Goal: Transaction & Acquisition: Book appointment/travel/reservation

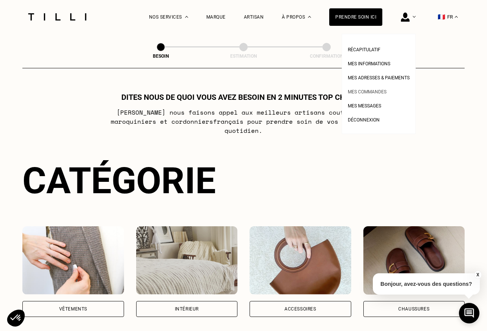
click at [362, 88] on link "Mes commandes" at bounding box center [367, 91] width 39 height 8
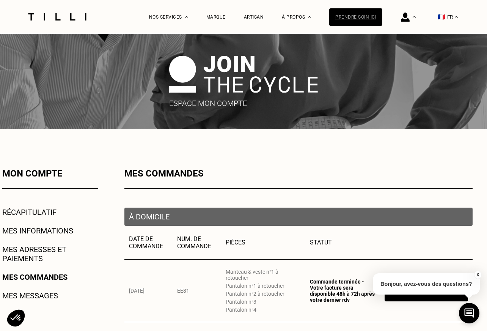
click at [346, 17] on div "Prendre soin ici" at bounding box center [355, 16] width 53 height 17
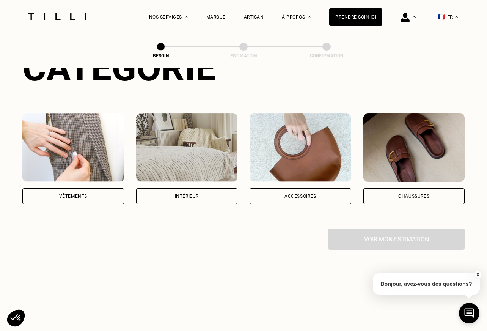
scroll to position [111, 0]
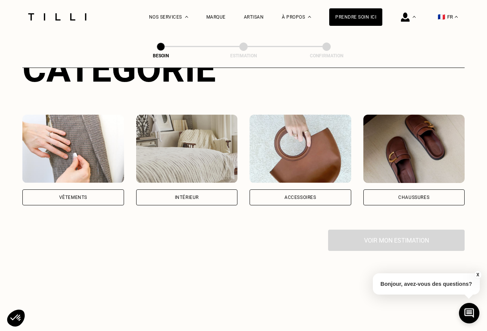
click at [419, 195] on div "Chaussures" at bounding box center [413, 197] width 31 height 5
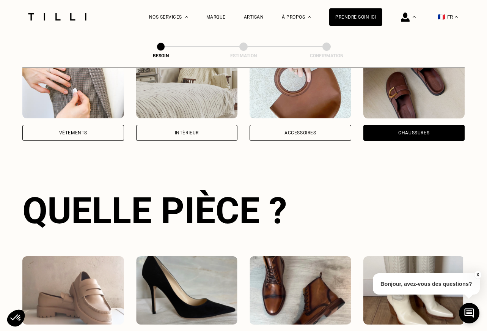
scroll to position [247, 0]
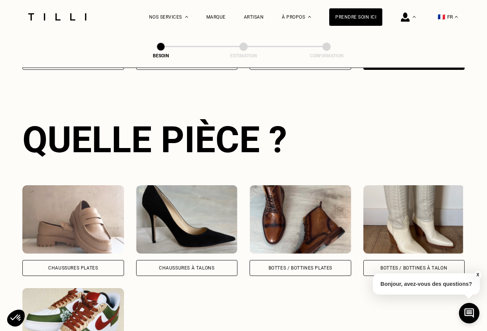
click at [77, 265] on div "Chaussures Plates" at bounding box center [73, 267] width 50 height 5
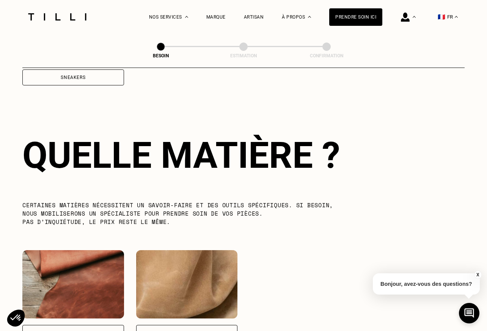
scroll to position [555, 0]
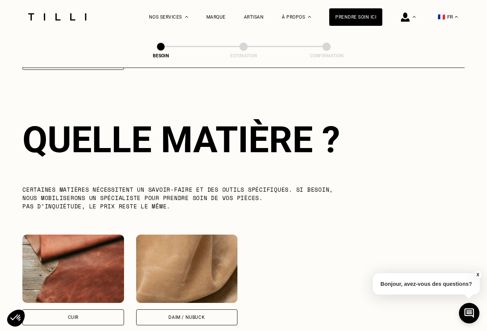
click at [88, 309] on div "Cuir" at bounding box center [73, 317] width 102 height 16
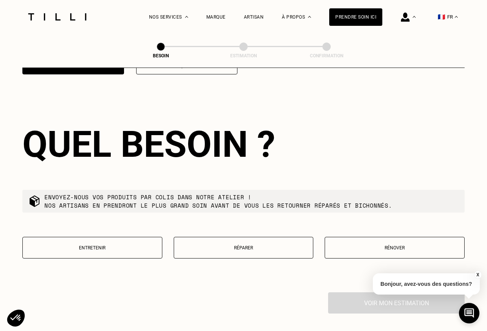
scroll to position [811, 0]
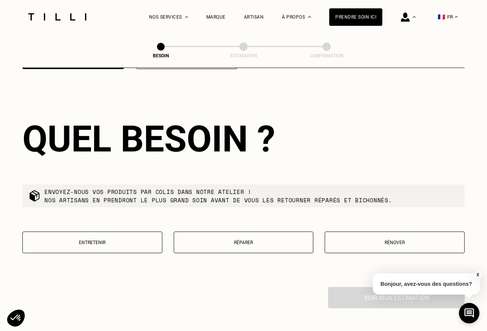
click at [397, 240] on p "Rénover" at bounding box center [395, 242] width 132 height 5
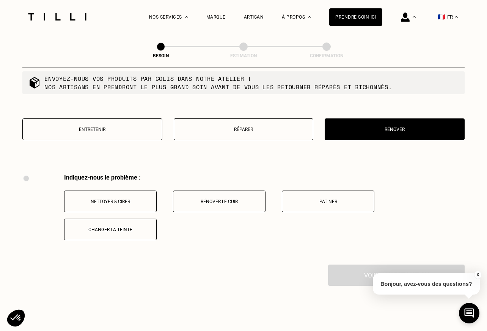
scroll to position [870, 0]
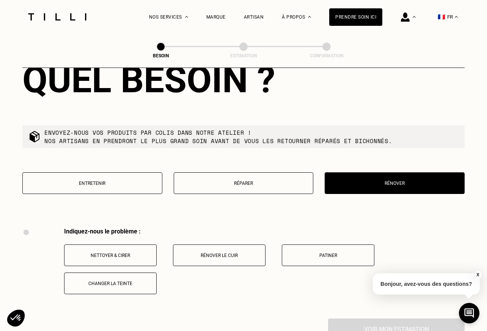
click at [115, 180] on p "Entretenir" at bounding box center [93, 182] width 132 height 5
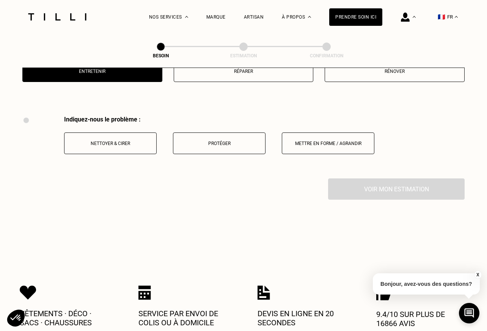
scroll to position [1005, 0]
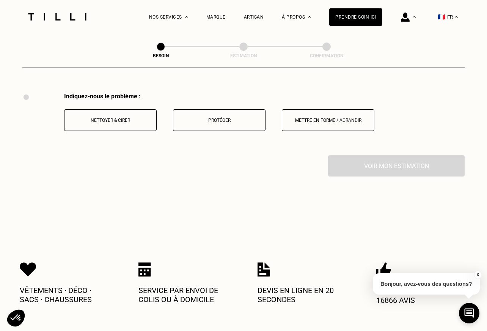
click at [318, 118] on p "Mettre en forme / Agrandir" at bounding box center [328, 120] width 84 height 5
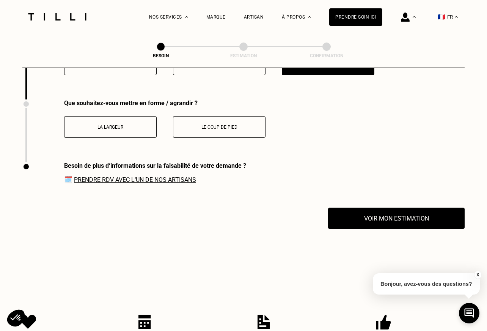
scroll to position [1068, 0]
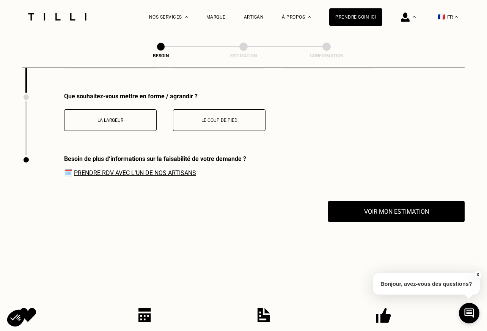
click at [217, 115] on button "Le coup de pied" at bounding box center [219, 120] width 93 height 22
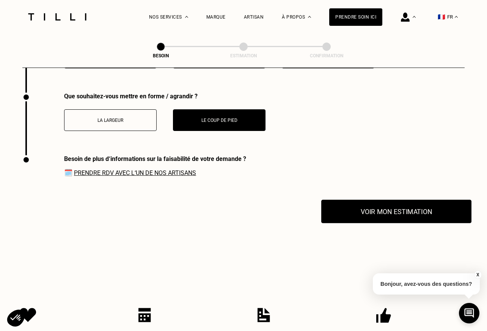
click at [379, 208] on button "Voir mon estimation" at bounding box center [396, 211] width 150 height 24
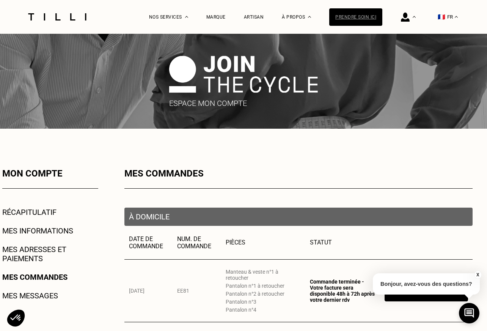
click at [354, 18] on div "Prendre soin ici" at bounding box center [355, 16] width 53 height 17
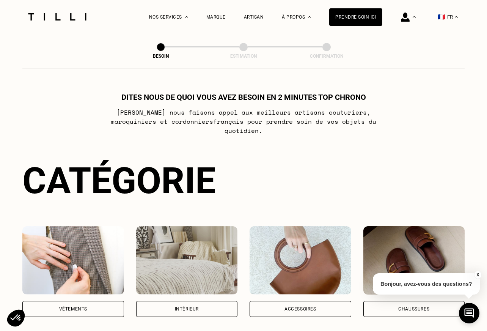
click at [73, 301] on div "Vêtements" at bounding box center [73, 309] width 102 height 16
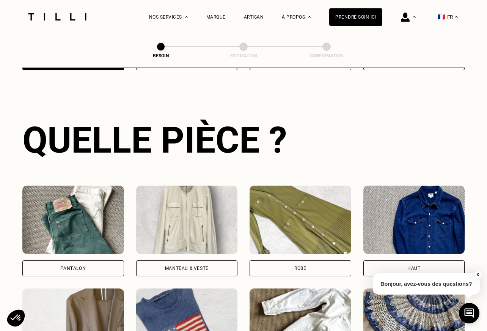
scroll to position [247, 0]
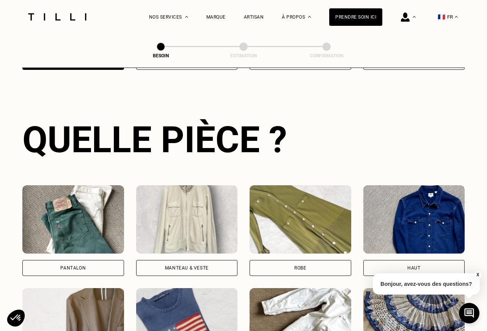
click at [83, 261] on div "Pantalon" at bounding box center [73, 268] width 102 height 16
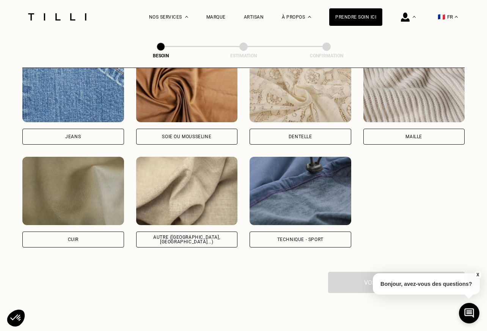
scroll to position [844, 0]
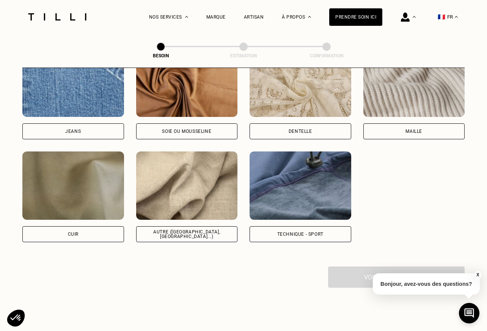
click at [186, 173] on img at bounding box center [187, 185] width 102 height 68
select select "FR"
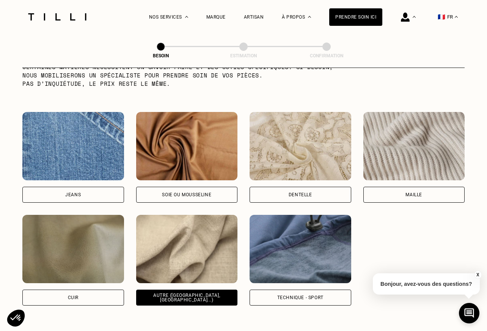
scroll to position [779, 0]
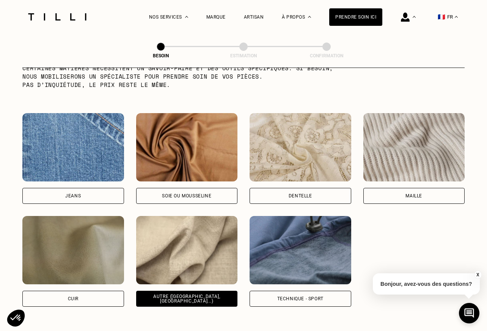
click at [178, 155] on img at bounding box center [187, 147] width 102 height 68
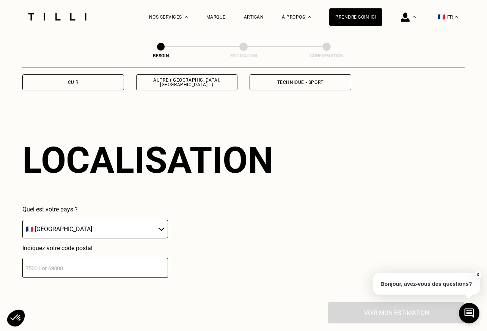
scroll to position [1017, 0]
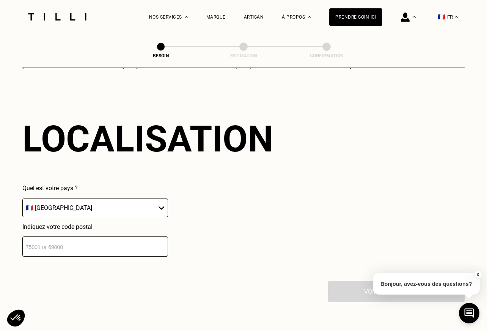
click at [107, 241] on input "number" at bounding box center [95, 246] width 146 height 20
type input "75007"
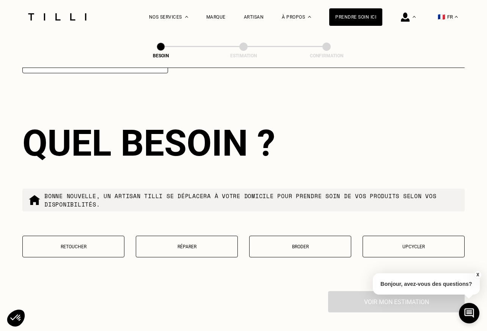
scroll to position [1204, 0]
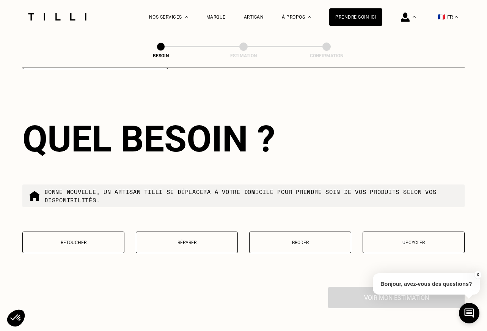
click at [76, 240] on p "Retoucher" at bounding box center [74, 242] width 94 height 5
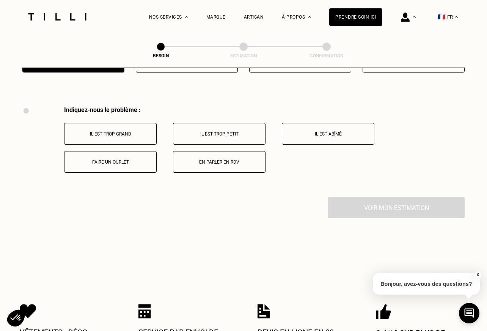
scroll to position [1398, 0]
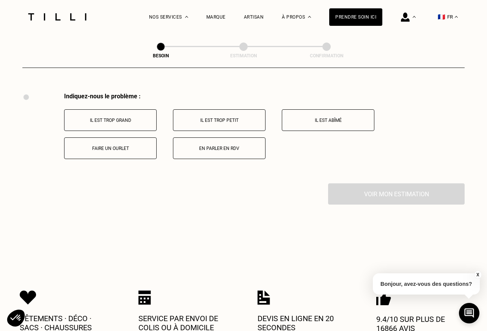
click at [119, 147] on button "Faire un ourlet" at bounding box center [110, 148] width 93 height 22
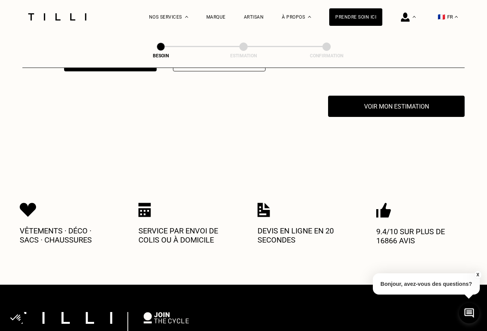
scroll to position [1489, 0]
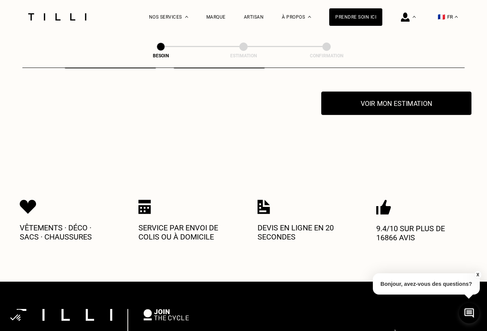
click at [376, 95] on button "Voir mon estimation" at bounding box center [396, 103] width 150 height 24
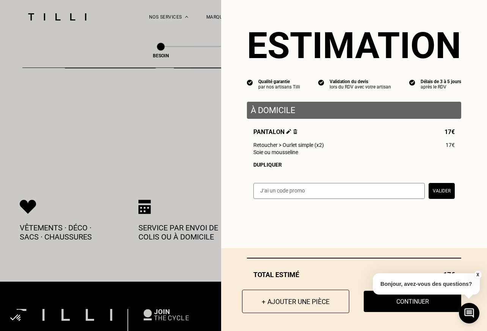
click at [281, 300] on button "+ Ajouter une pièce" at bounding box center [295, 301] width 107 height 24
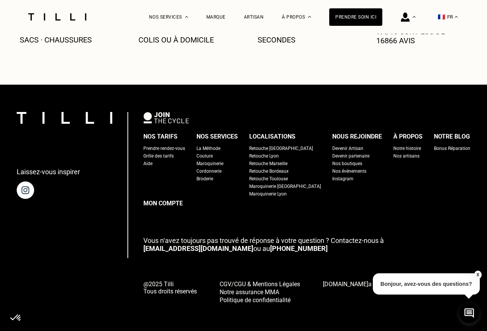
scroll to position [0, 0]
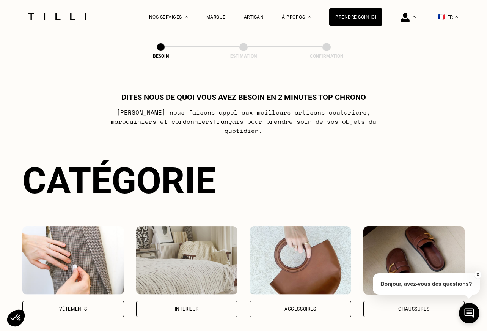
click at [84, 274] on img at bounding box center [73, 260] width 102 height 68
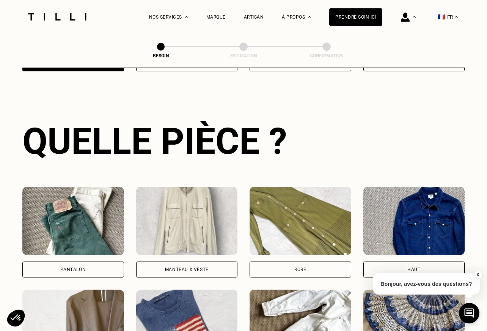
scroll to position [247, 0]
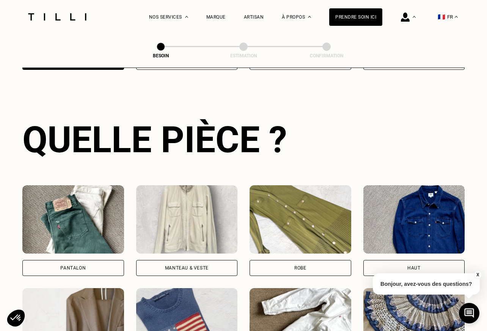
click at [102, 261] on div "Pantalon" at bounding box center [73, 268] width 102 height 16
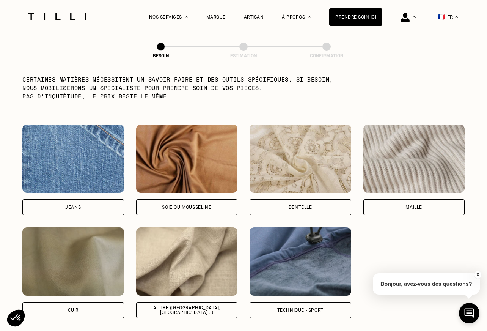
scroll to position [779, 0]
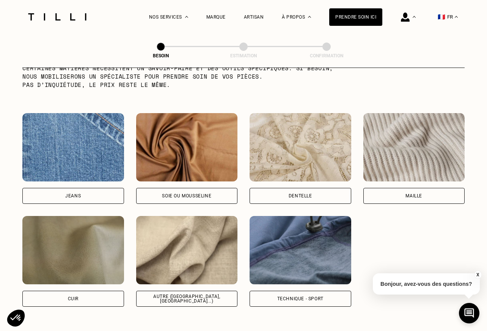
click at [174, 256] on img at bounding box center [187, 250] width 102 height 68
select select "FR"
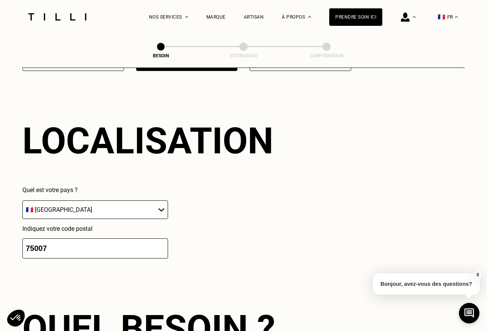
scroll to position [1017, 0]
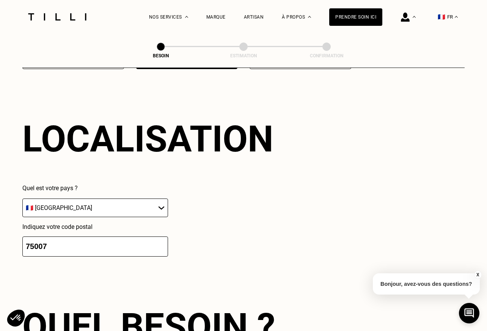
click at [119, 237] on input "75007" at bounding box center [95, 246] width 146 height 20
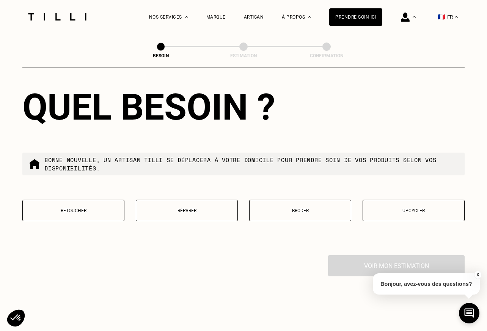
scroll to position [1235, 0]
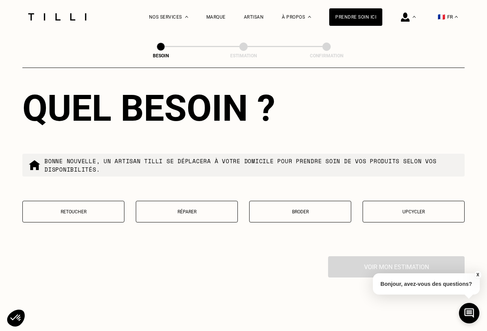
click at [88, 209] on p "Retoucher" at bounding box center [74, 211] width 94 height 5
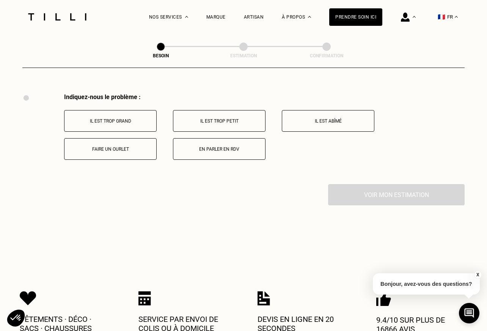
scroll to position [1398, 0]
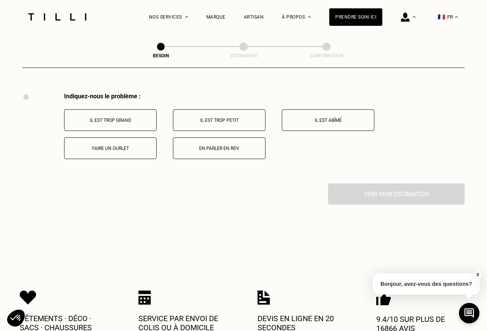
click at [122, 146] on p "Faire un ourlet" at bounding box center [110, 148] width 84 height 5
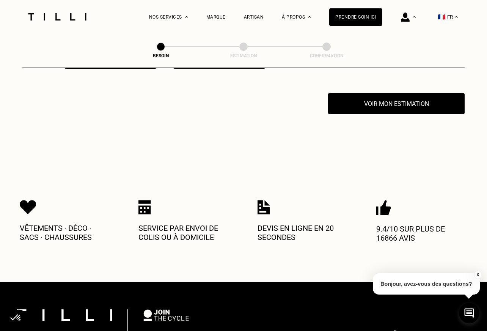
scroll to position [1489, 0]
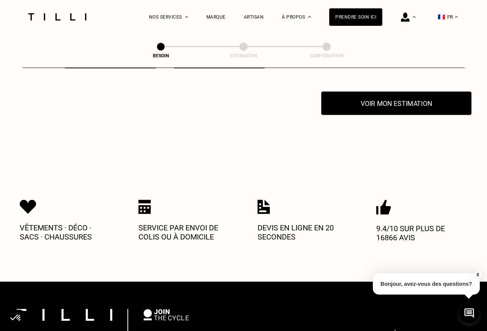
click at [360, 101] on button "Voir mon estimation" at bounding box center [396, 103] width 150 height 24
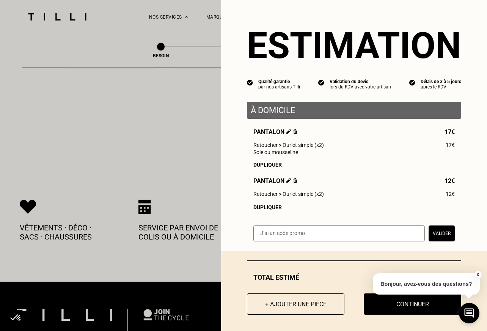
click at [293, 132] on img at bounding box center [295, 131] width 4 height 5
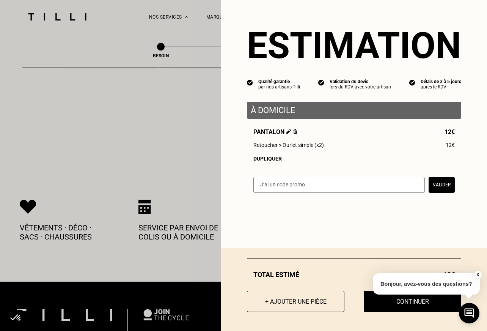
click at [261, 158] on div "Dupliquer" at bounding box center [353, 158] width 201 height 6
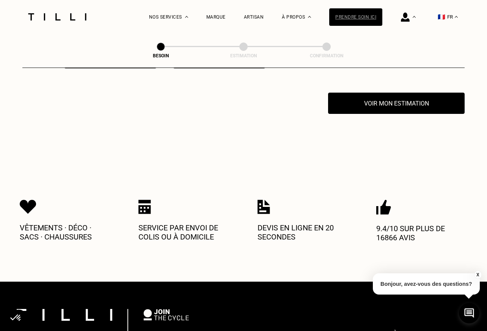
click at [363, 19] on div "Prendre soin ici" at bounding box center [355, 16] width 53 height 17
select select "FR"
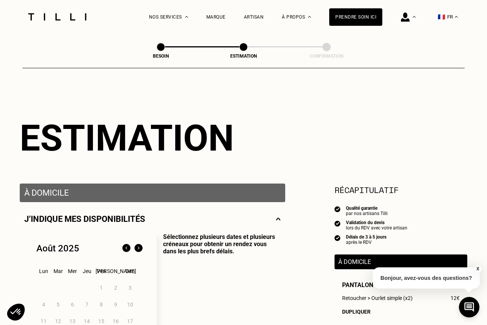
type input "06 16 09 61 18"
click at [342, 17] on div "Prendre soin ici" at bounding box center [355, 16] width 53 height 17
click at [348, 18] on div "Prendre soin ici" at bounding box center [355, 16] width 53 height 17
click at [351, 16] on div "Prendre soin ici" at bounding box center [355, 16] width 53 height 17
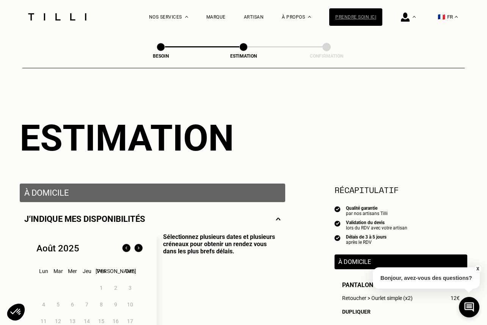
click at [354, 15] on div "Prendre soin ici" at bounding box center [355, 16] width 53 height 17
click at [159, 49] on span at bounding box center [161, 47] width 8 height 8
select select "FR"
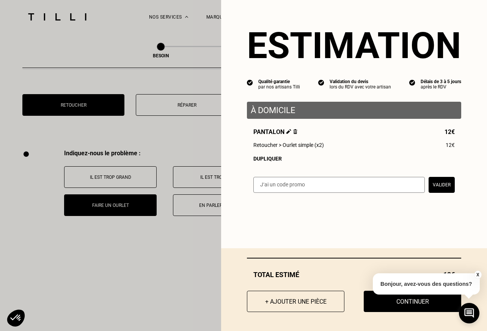
scroll to position [1398, 0]
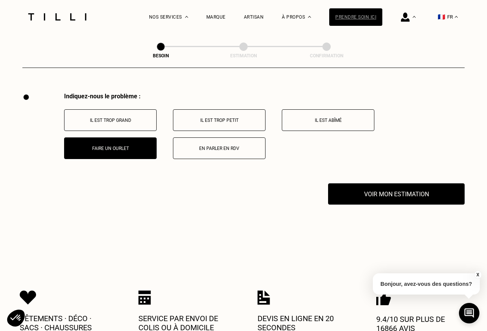
click at [355, 17] on div "Prendre soin ici" at bounding box center [355, 16] width 53 height 17
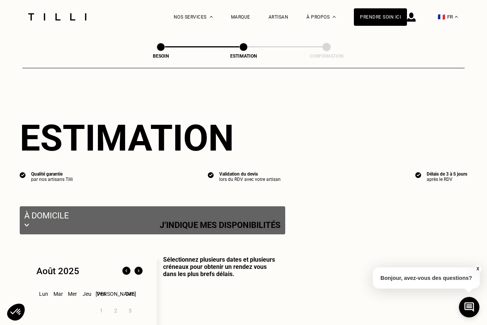
select select "FR"
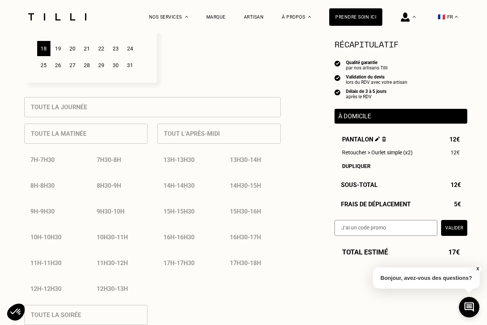
scroll to position [294, 0]
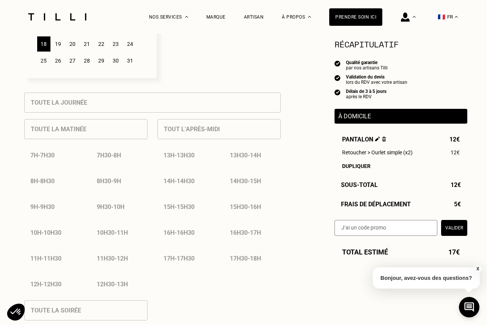
select select "FR"
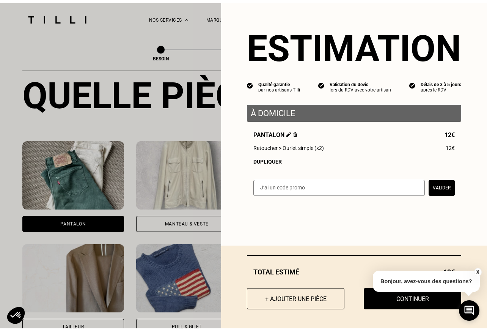
scroll to position [1398, 0]
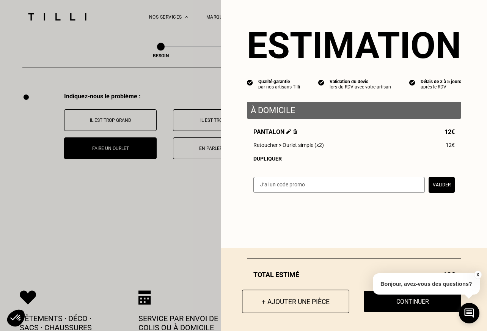
click at [279, 303] on button "+ Ajouter une pièce" at bounding box center [295, 301] width 107 height 24
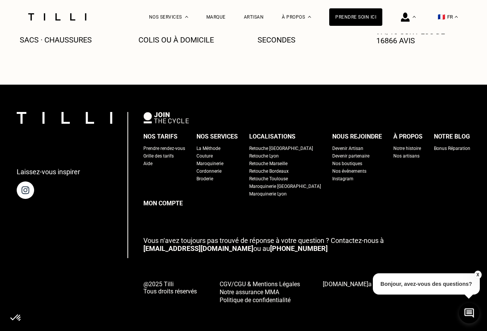
scroll to position [0, 0]
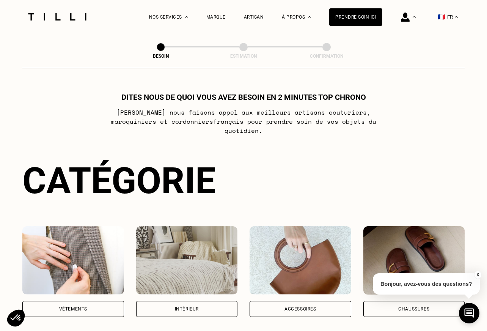
click at [96, 301] on div "Vêtements" at bounding box center [73, 309] width 102 height 16
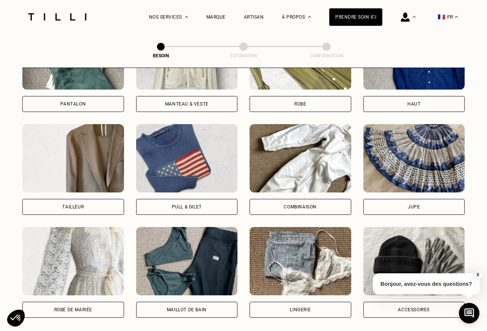
scroll to position [412, 0]
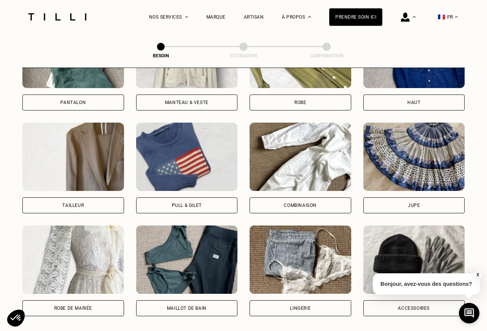
click at [419, 203] on div "Jupe" at bounding box center [414, 205] width 12 height 5
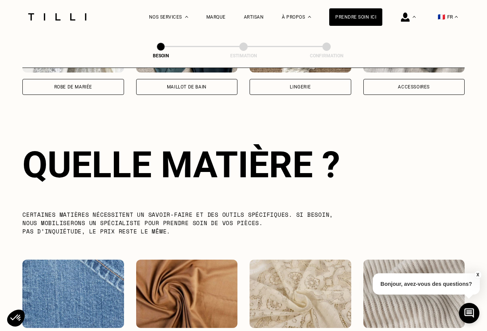
scroll to position [658, 0]
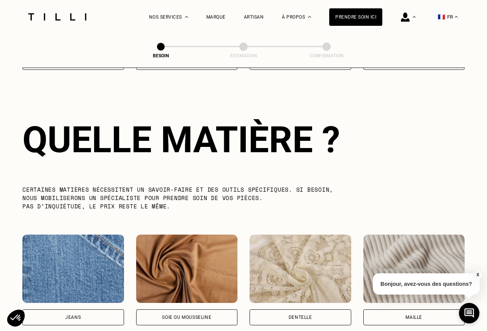
click at [157, 260] on img at bounding box center [187, 268] width 102 height 68
select select "FR"
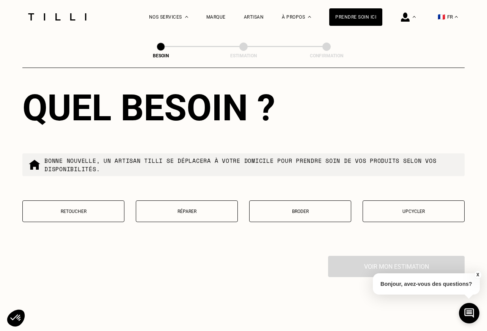
scroll to position [1239, 0]
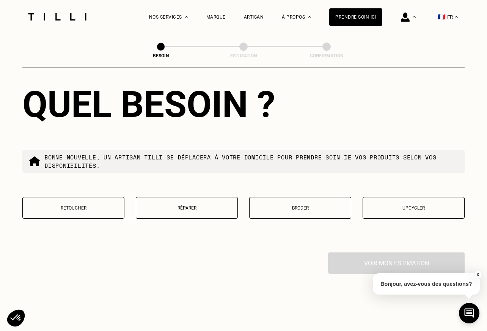
click at [89, 197] on button "Retoucher" at bounding box center [73, 208] width 102 height 22
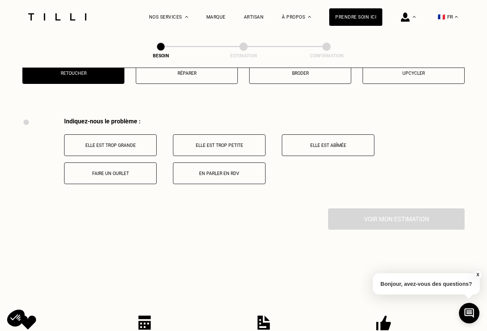
scroll to position [1398, 0]
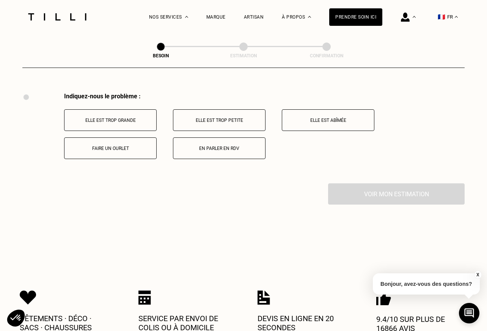
click at [127, 118] on p "Elle est trop grande" at bounding box center [110, 120] width 84 height 5
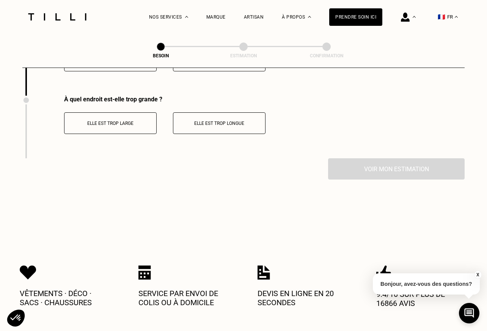
scroll to position [1489, 0]
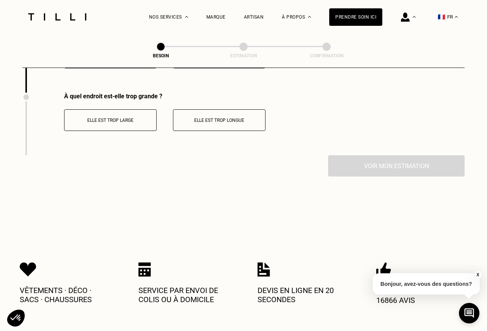
click at [122, 118] on p "Elle est trop large" at bounding box center [110, 120] width 84 height 5
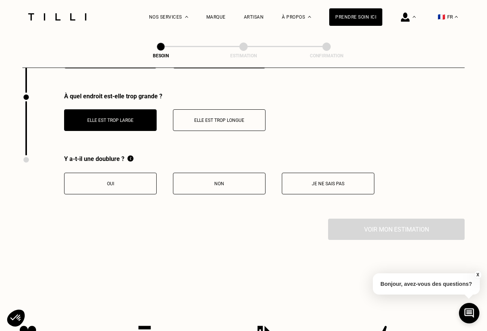
click at [124, 178] on button "Oui" at bounding box center [110, 184] width 93 height 22
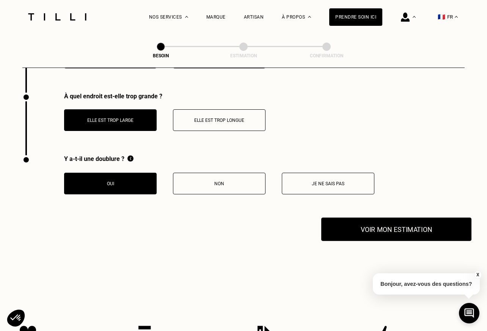
click at [392, 223] on button "Voir mon estimation" at bounding box center [396, 229] width 150 height 24
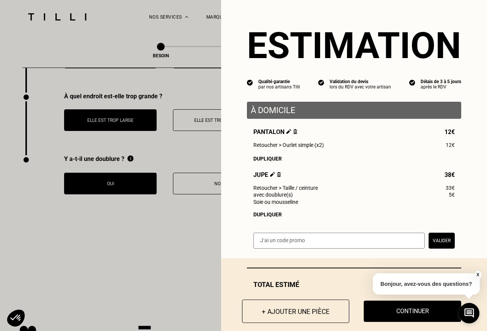
click at [282, 311] on button "+ Ajouter une pièce" at bounding box center [295, 311] width 107 height 24
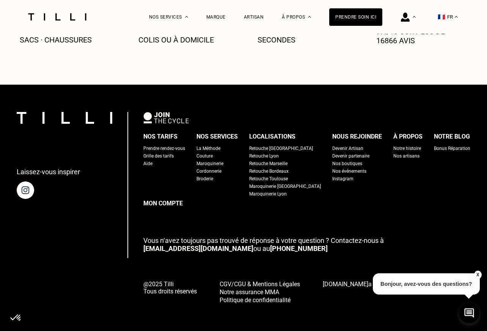
scroll to position [0, 0]
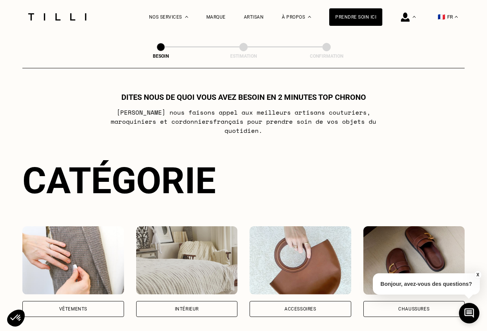
click at [80, 301] on div "Vêtements" at bounding box center [73, 309] width 102 height 16
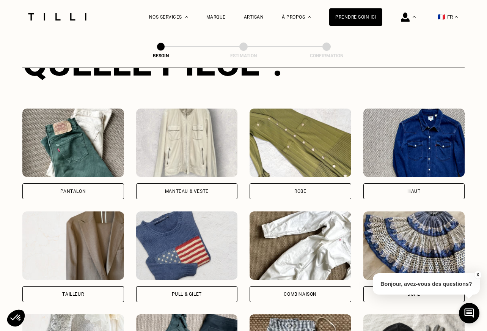
scroll to position [338, 0]
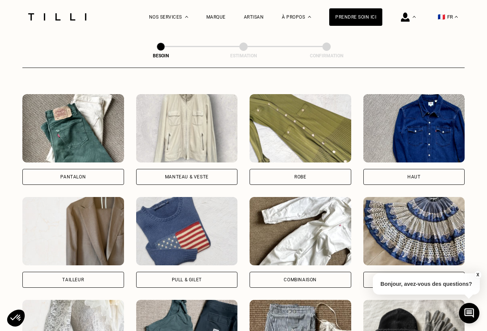
click at [398, 169] on div "Haut" at bounding box center [414, 177] width 102 height 16
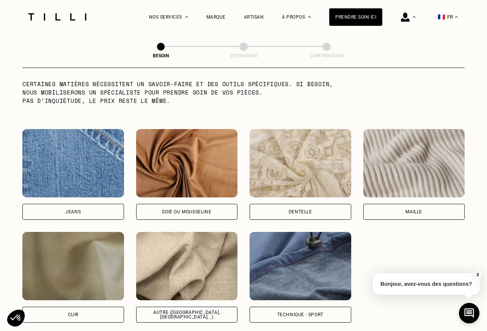
scroll to position [758, 0]
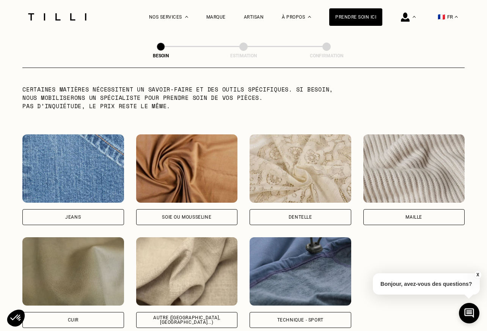
click at [399, 209] on div "Maille" at bounding box center [414, 217] width 102 height 16
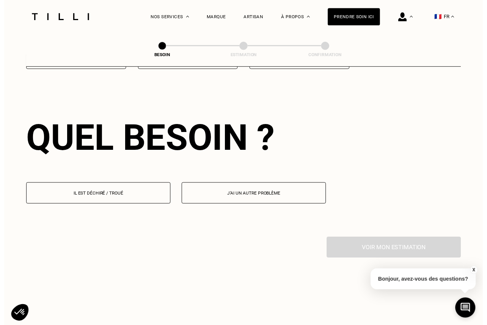
scroll to position [1017, 0]
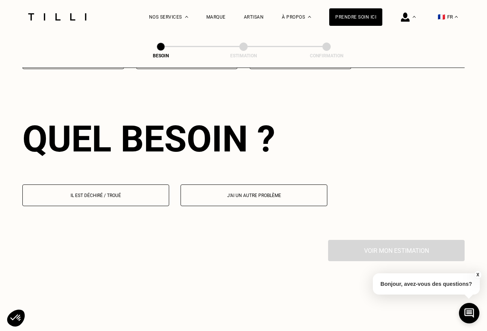
click at [110, 193] on p "Il est déchiré / troué" at bounding box center [96, 195] width 138 height 5
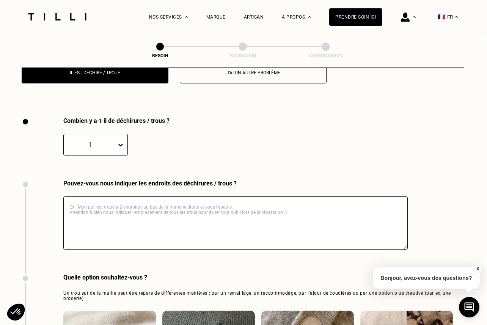
scroll to position [1164, 1]
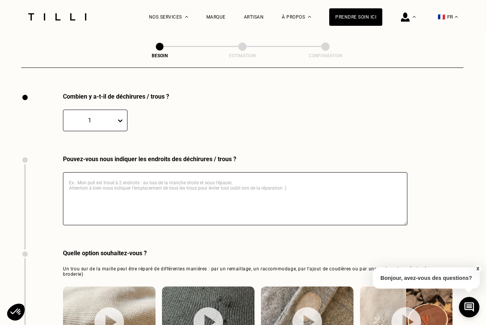
click at [142, 191] on textarea at bounding box center [235, 198] width 344 height 53
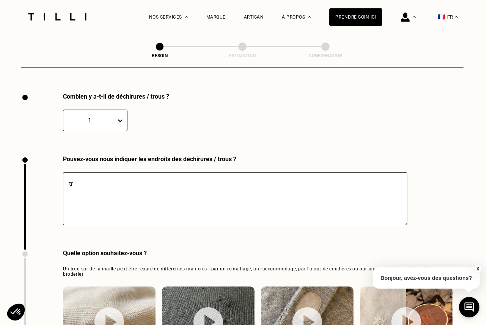
type textarea "t"
type textarea "m"
click at [141, 176] on textarea "mon pull est troué sous l'aiselle" at bounding box center [235, 198] width 344 height 53
click at [171, 174] on textarea "mon pull est troué sous l'aisselle" at bounding box center [235, 198] width 344 height 53
click at [182, 177] on textarea "mon pull est troué sous l'aisselle sur un coté." at bounding box center [235, 198] width 344 height 53
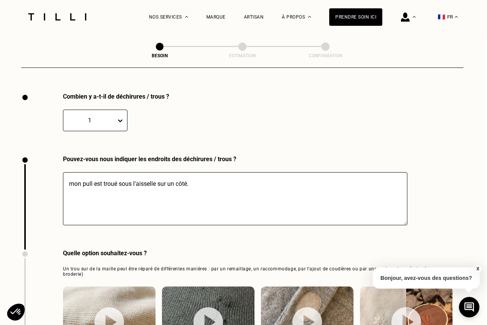
click at [212, 172] on textarea "mon pull est troué sous l'aisselle sur un côté." at bounding box center [235, 198] width 344 height 53
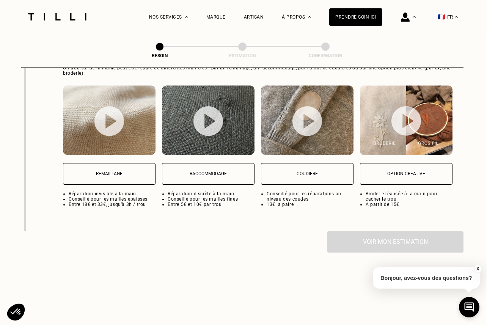
scroll to position [1357, 1]
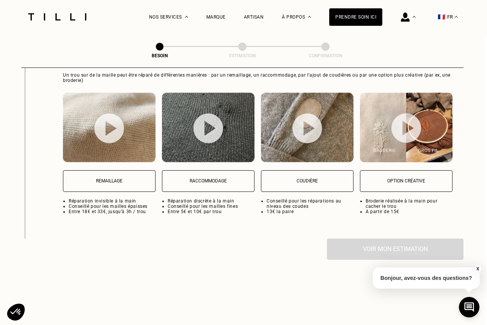
type textarea "mon pull est troué sous l'aisselle sur un côté."
click at [205, 113] on img at bounding box center [208, 128] width 30 height 30
select select "FR"
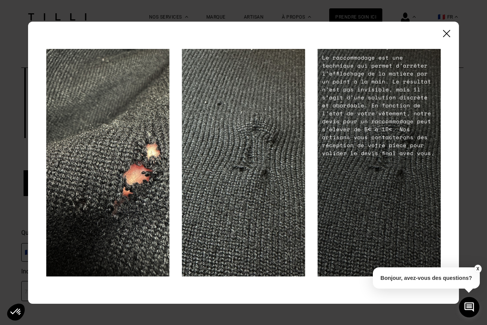
scroll to position [1503, 1]
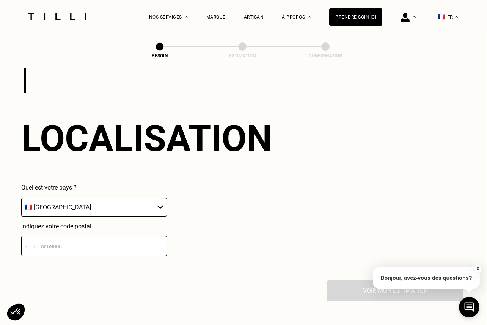
click at [476, 268] on button "X" at bounding box center [478, 269] width 8 height 8
click at [116, 237] on input "number" at bounding box center [94, 246] width 146 height 20
type input "75007"
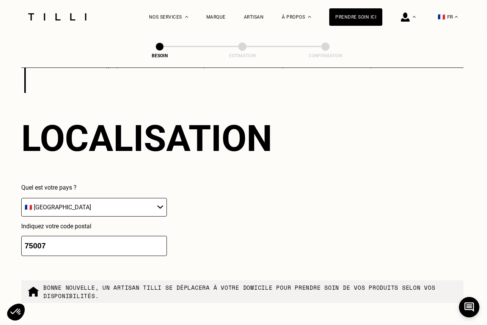
drag, startPoint x: 486, startPoint y: 234, endPoint x: 483, endPoint y: 264, distance: 29.7
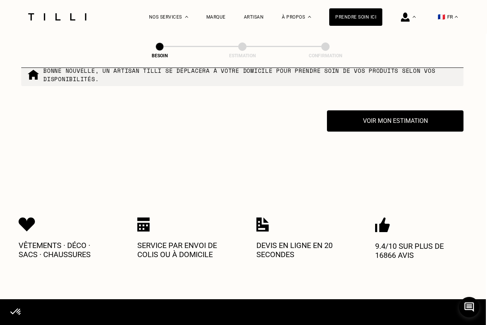
scroll to position [1731, 1]
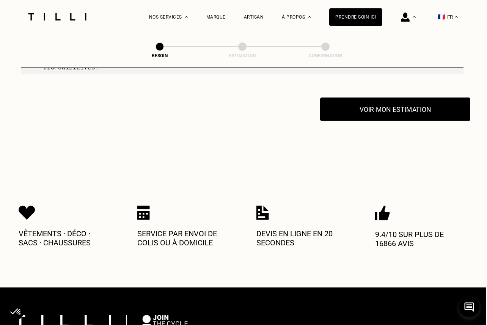
click at [401, 104] on button "Voir mon estimation" at bounding box center [395, 109] width 150 height 24
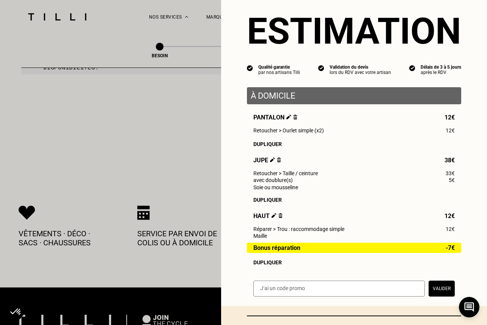
scroll to position [0, 0]
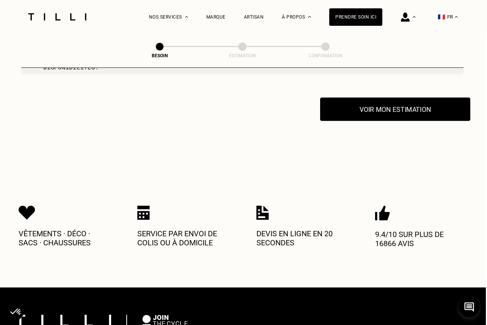
click at [376, 106] on button "Voir mon estimation" at bounding box center [395, 109] width 150 height 24
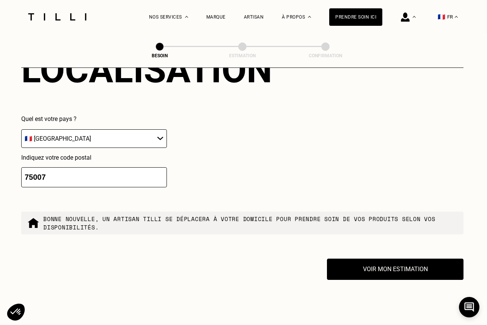
scroll to position [1570, 1]
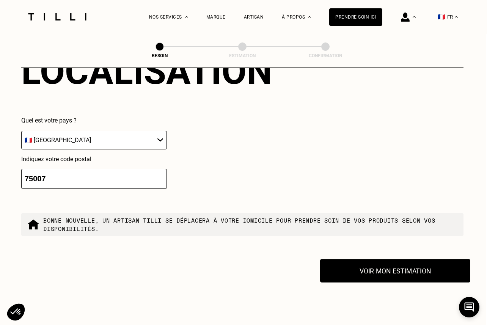
click at [397, 263] on button "Voir mon estimation" at bounding box center [395, 271] width 150 height 24
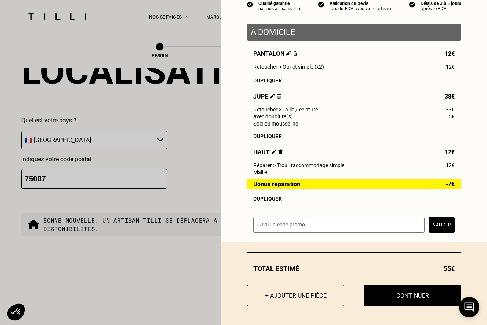
scroll to position [80, 0]
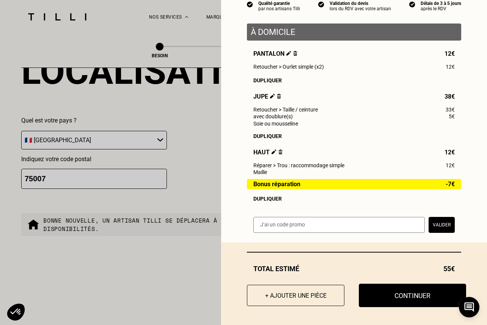
click at [412, 298] on button "Continuer" at bounding box center [412, 296] width 107 height 24
select select "FR"
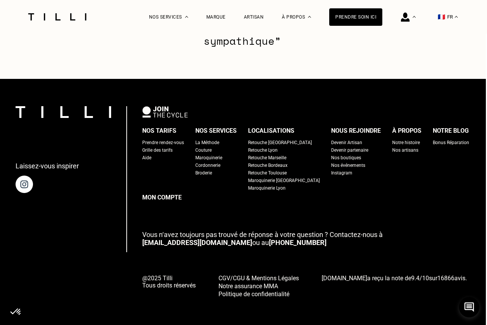
type input "06 16 09 61 18"
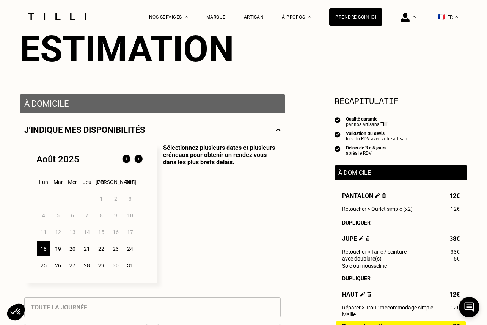
scroll to position [108, 0]
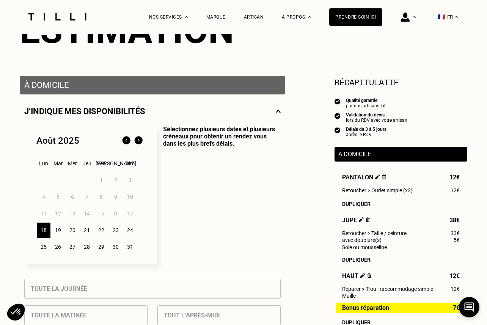
click at [137, 141] on img at bounding box center [138, 141] width 12 height 12
click at [44, 179] on div "1" at bounding box center [43, 180] width 13 height 15
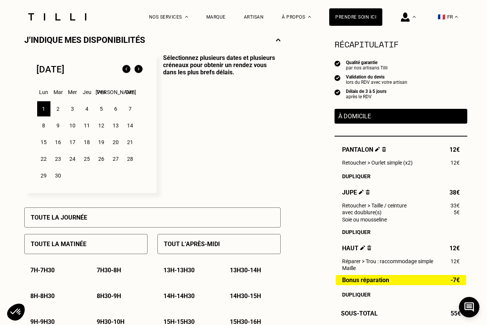
scroll to position [175, 0]
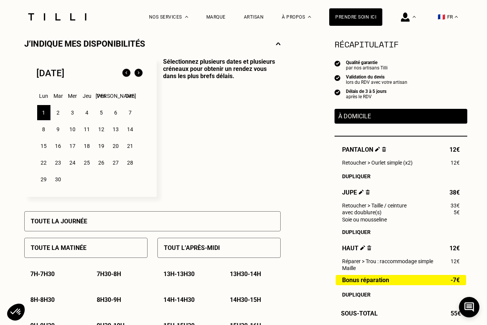
click at [124, 73] on img at bounding box center [126, 73] width 12 height 12
click at [141, 74] on img at bounding box center [138, 73] width 12 height 12
click at [56, 112] on div "2" at bounding box center [58, 112] width 13 height 15
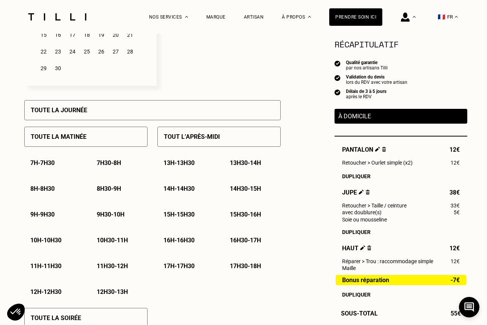
scroll to position [287, 0]
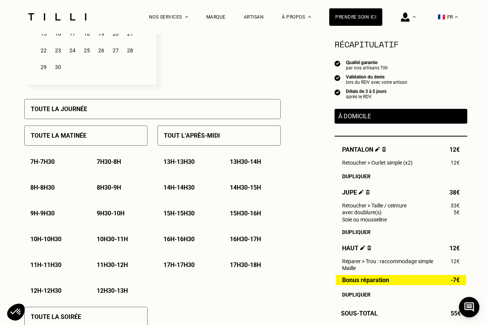
click at [200, 138] on p "Tout l’après-midi" at bounding box center [192, 135] width 56 height 7
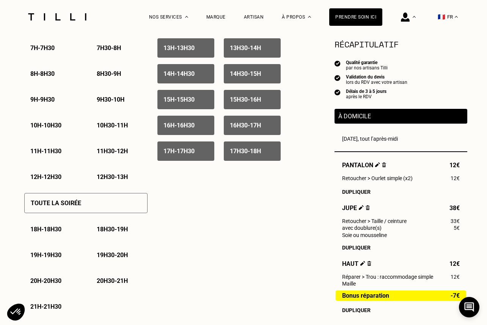
scroll to position [406, 0]
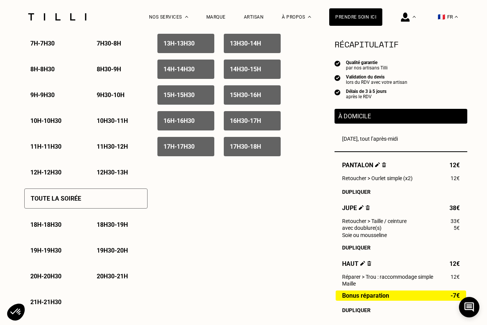
click at [245, 148] on p "17h30 - 18h" at bounding box center [245, 146] width 31 height 7
click at [194, 150] on p "17h - 17h30" at bounding box center [178, 146] width 31 height 7
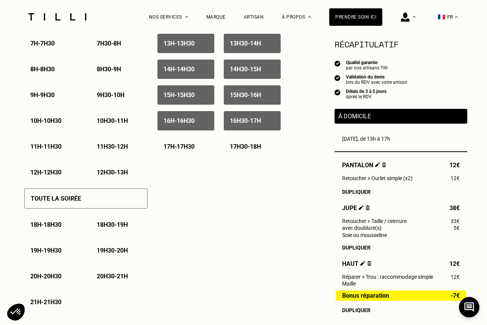
click at [194, 48] on div "13h - 13h30" at bounding box center [185, 43] width 57 height 19
click at [251, 43] on p "13h30 - 14h" at bounding box center [245, 43] width 31 height 7
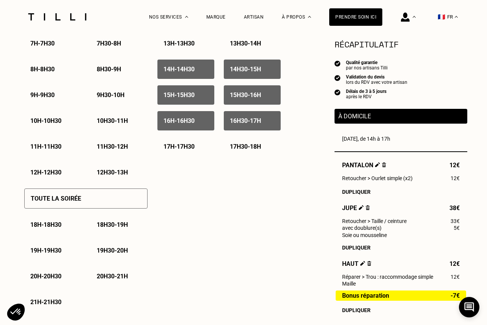
click at [178, 47] on p "13h - 13h30" at bounding box center [178, 43] width 31 height 7
click at [238, 44] on p "13h30 - 14h" at bounding box center [245, 43] width 31 height 7
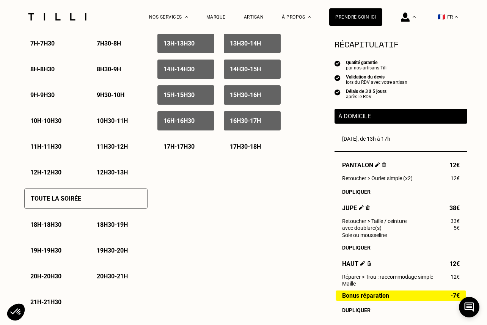
click at [240, 123] on p "16h30 - 17h" at bounding box center [245, 120] width 31 height 7
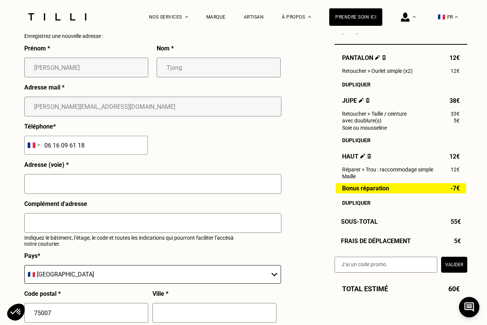
scroll to position [740, 0]
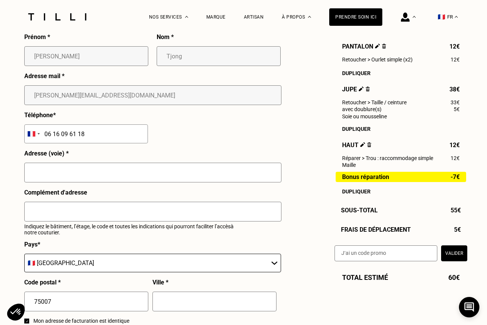
click at [89, 171] on input "text" at bounding box center [152, 173] width 257 height 20
type input "[STREET_ADDRESS]"
type input "[GEOGRAPHIC_DATA]"
click at [81, 209] on input "text" at bounding box center [152, 212] width 257 height 20
type input "5"
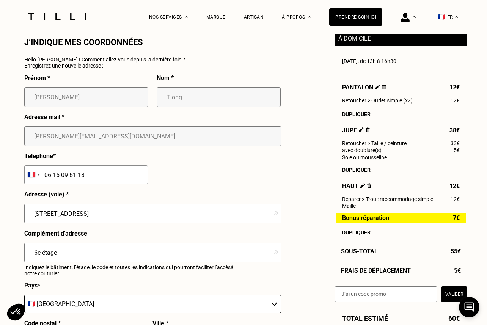
scroll to position [699, 0]
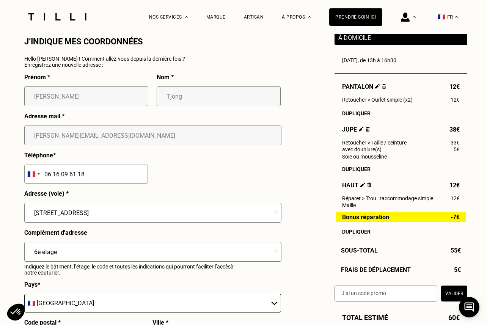
type input "6e étage"
click at [354, 111] on div "Dupliquer" at bounding box center [401, 113] width 118 height 6
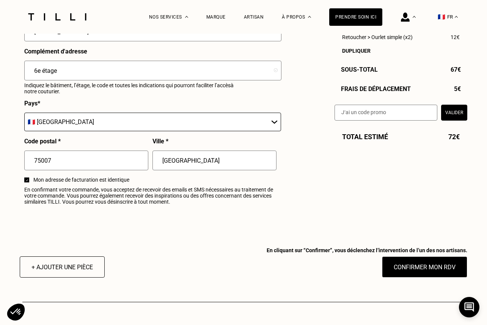
scroll to position [882, 0]
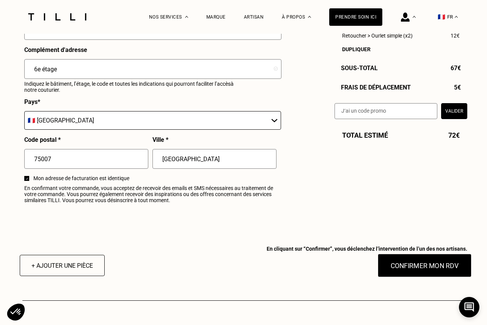
click at [405, 265] on button "Confirmer mon RDV" at bounding box center [425, 266] width 94 height 24
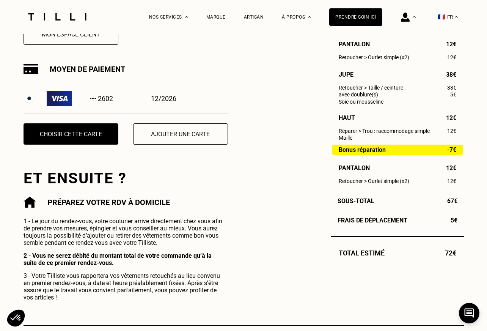
scroll to position [242, 0]
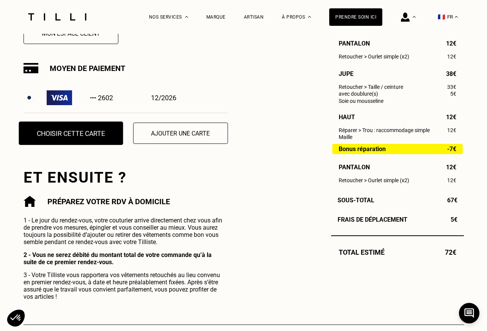
click at [62, 135] on button "Choisir cette carte" at bounding box center [71, 133] width 104 height 24
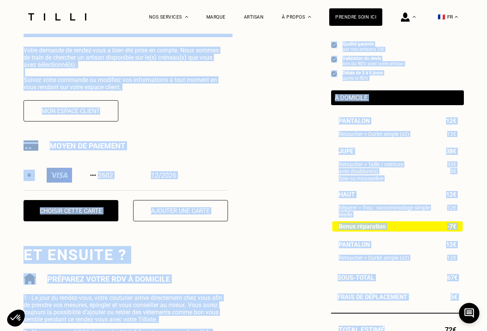
scroll to position [203, 0]
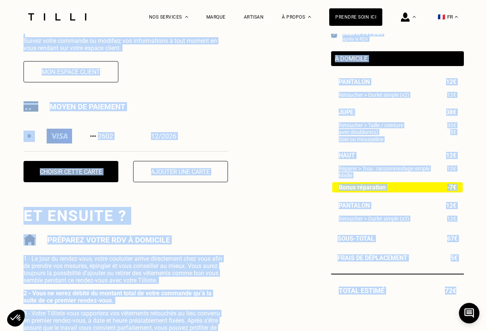
drag, startPoint x: 25, startPoint y: 135, endPoint x: 453, endPoint y: 308, distance: 461.6
click at [453, 308] on div "Confirmation Commande enregistrée Votre demande de rendez-vous a bien été prise…" at bounding box center [244, 125] width 440 height 473
copy div "Loremipsumdo Sitametc adipiscinge Seddo eiusmod te incidi-utla e dolo mag aliqu…"
